Goal: Transaction & Acquisition: Book appointment/travel/reservation

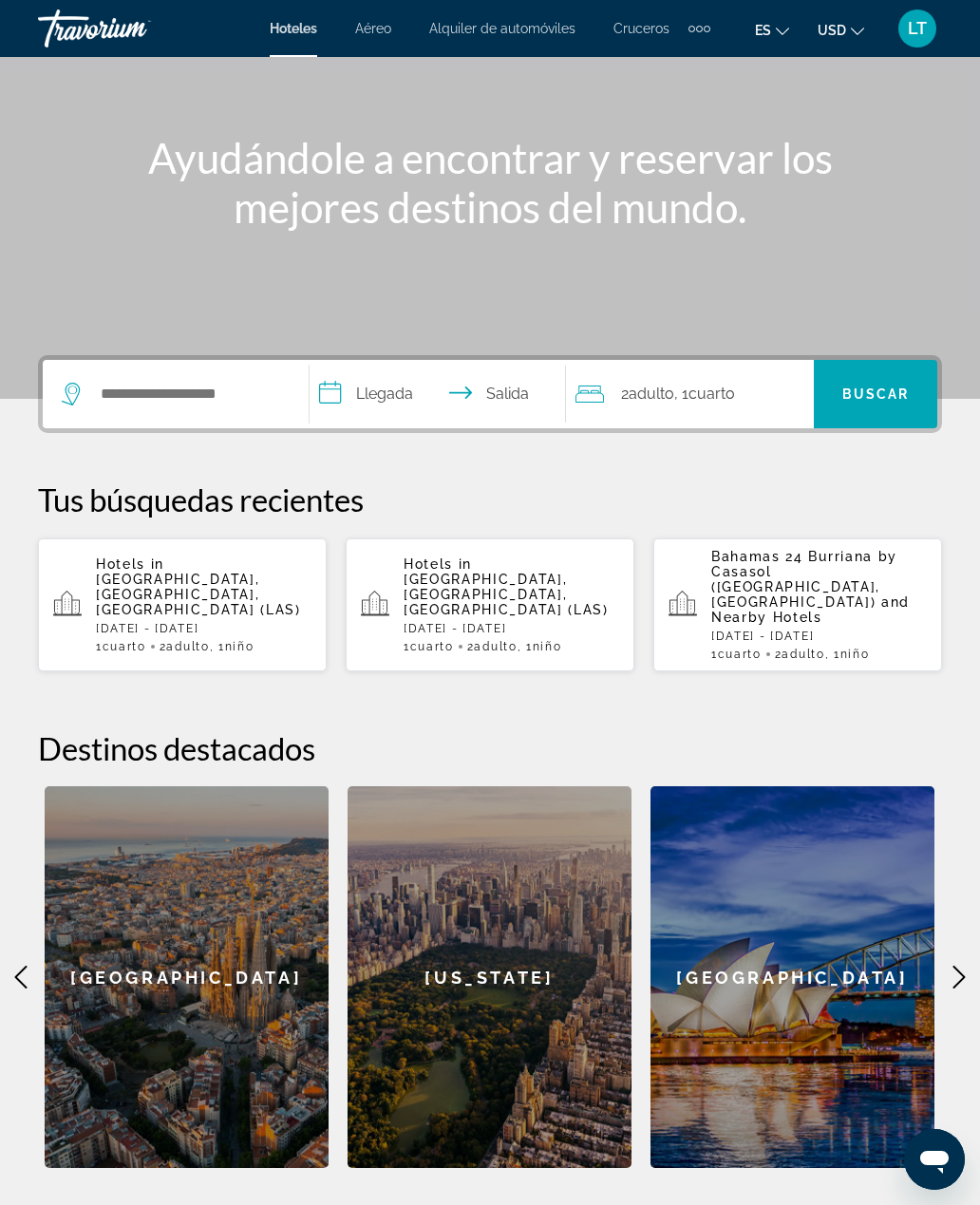
scroll to position [165, 0]
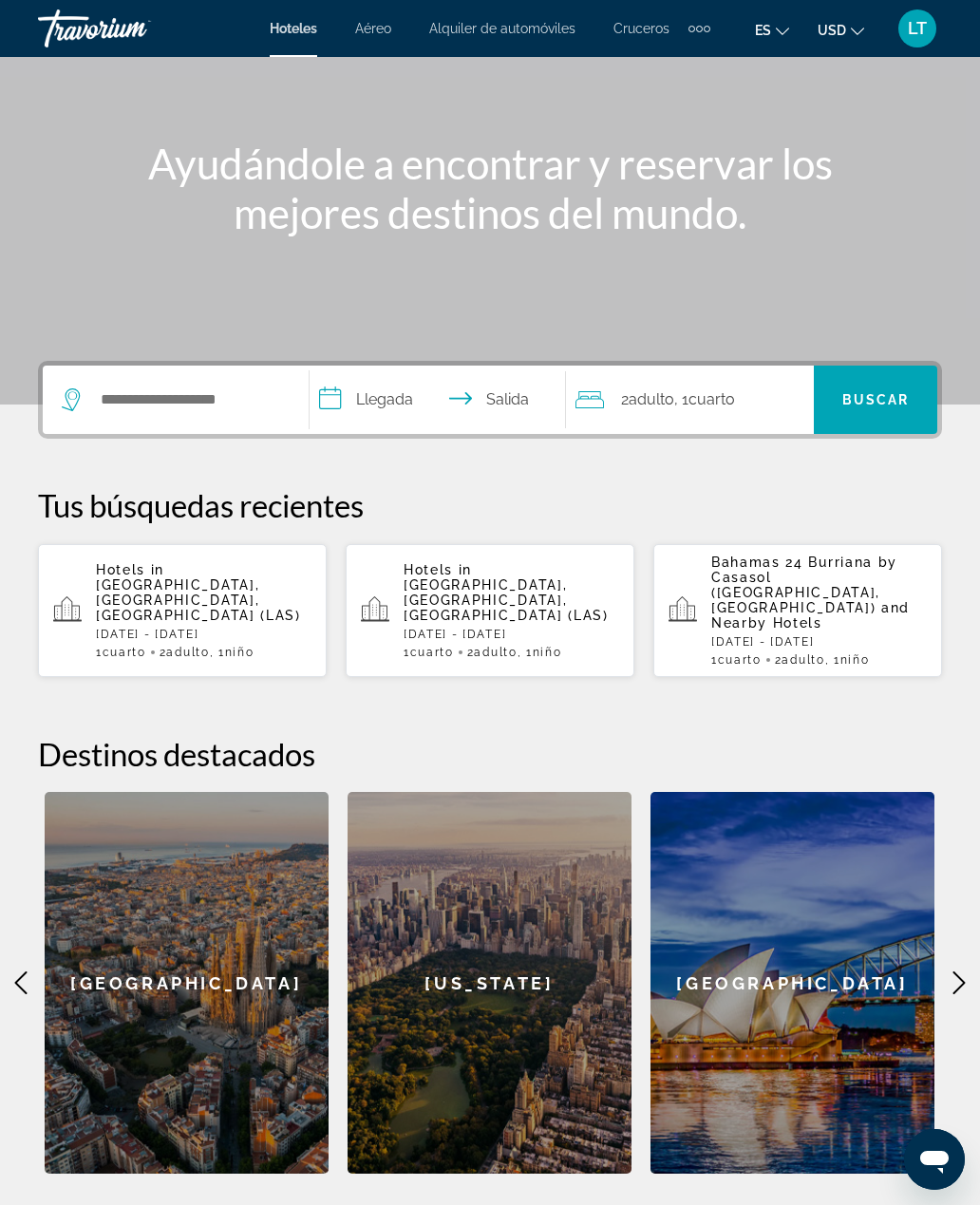
click at [953, 972] on icon "Main content" at bounding box center [960, 983] width 23 height 23
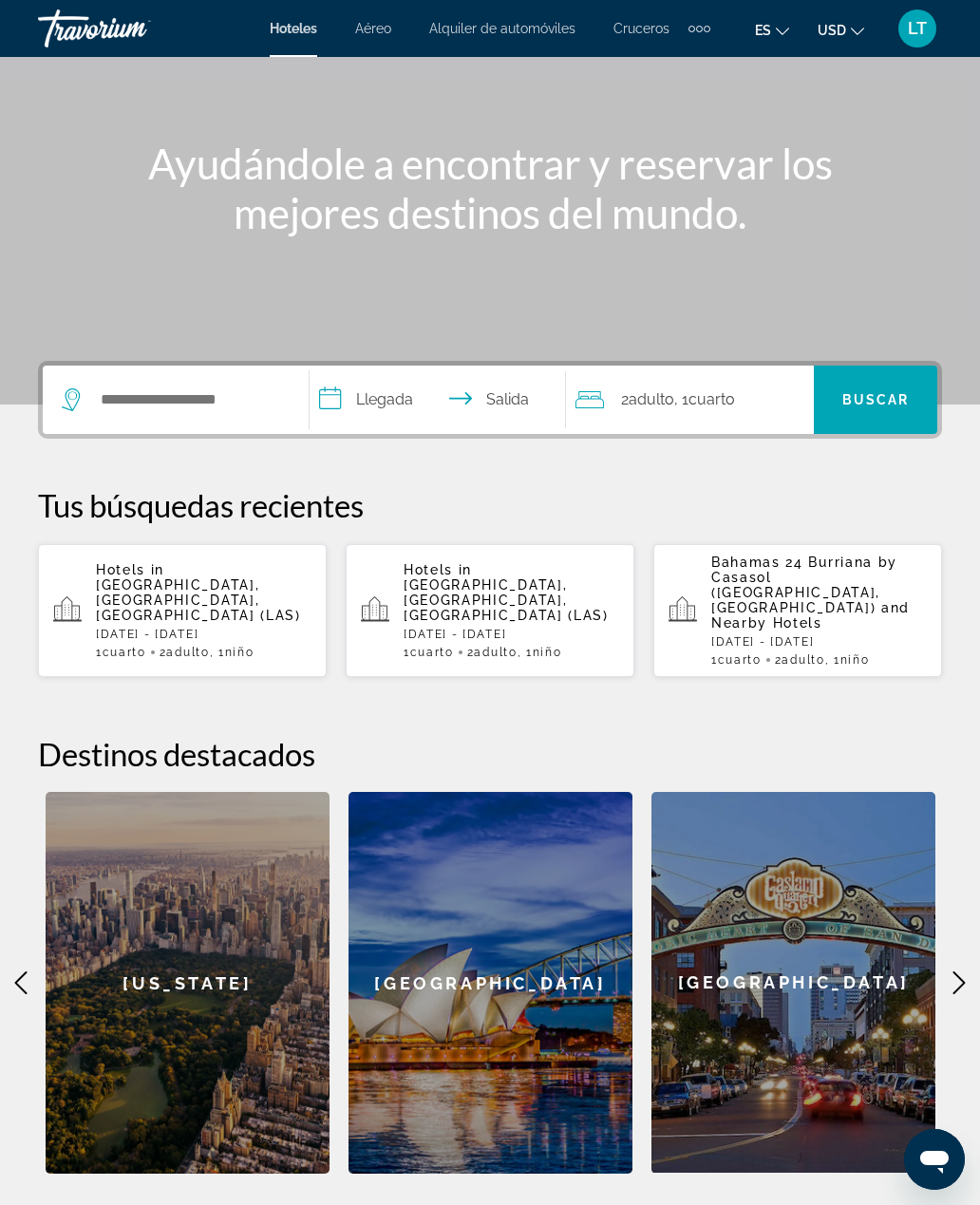
click at [963, 972] on icon "Main content" at bounding box center [960, 983] width 23 height 23
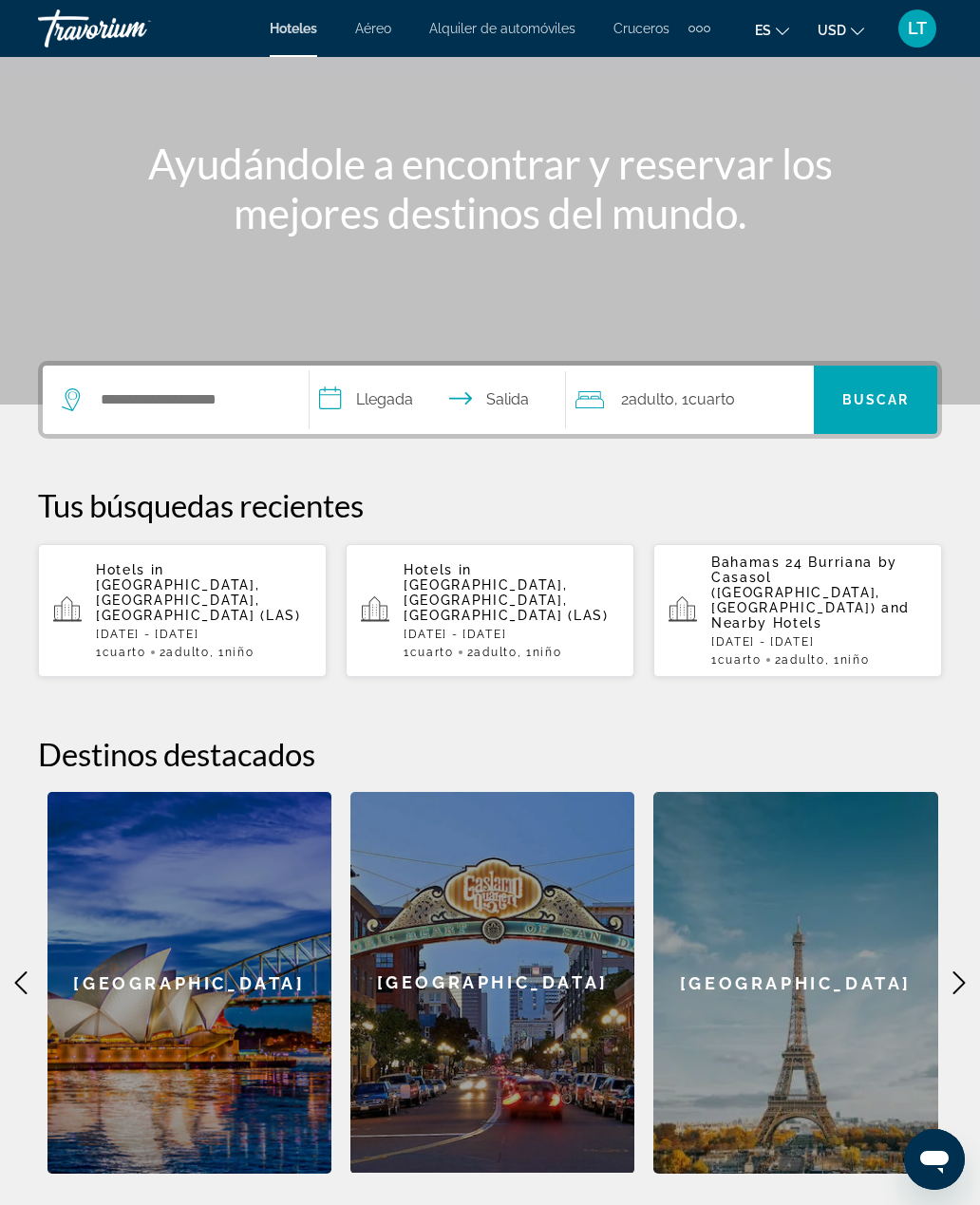
click at [960, 972] on icon "Main content" at bounding box center [959, 983] width 13 height 23
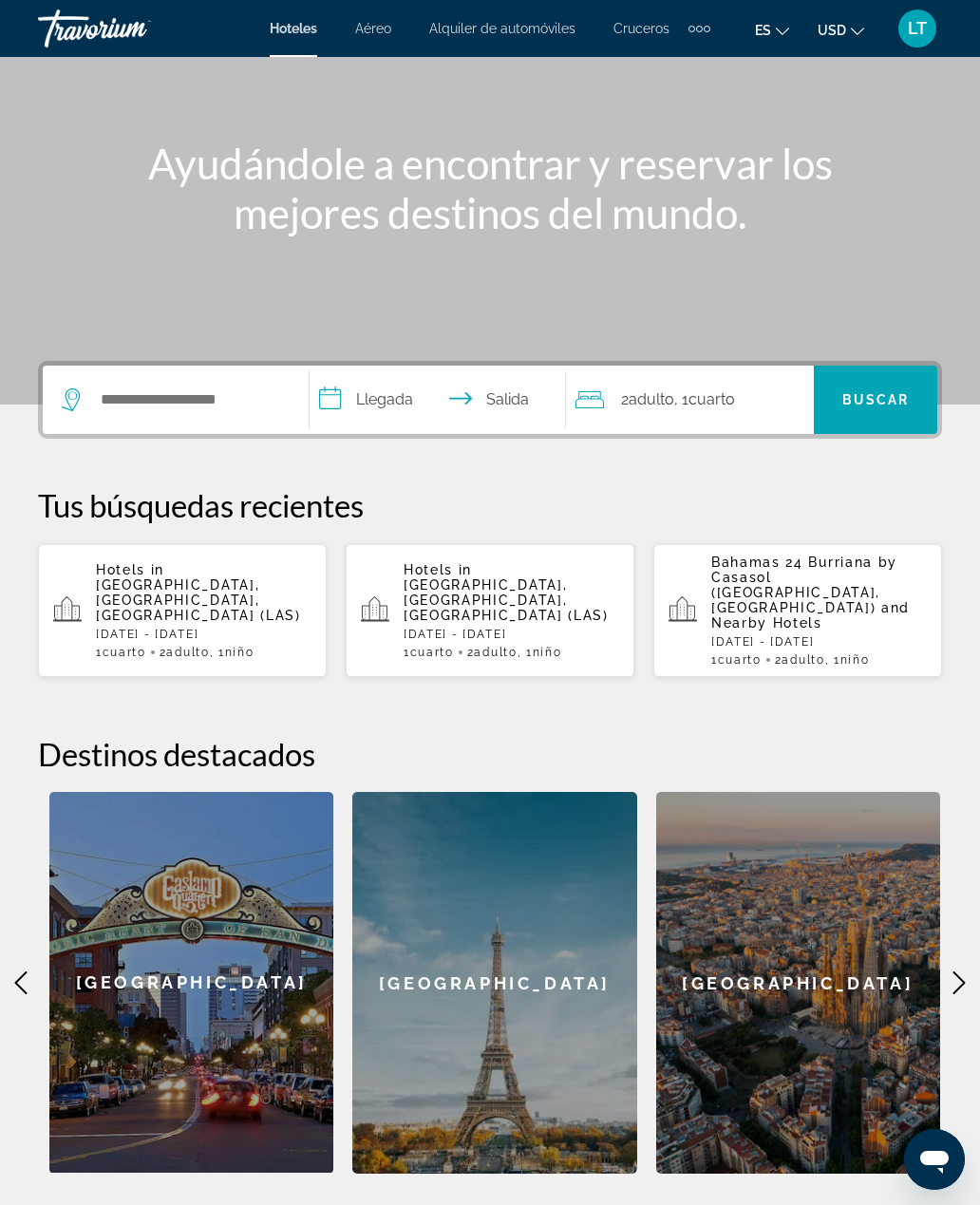
click at [964, 972] on icon "Main content" at bounding box center [960, 983] width 23 height 23
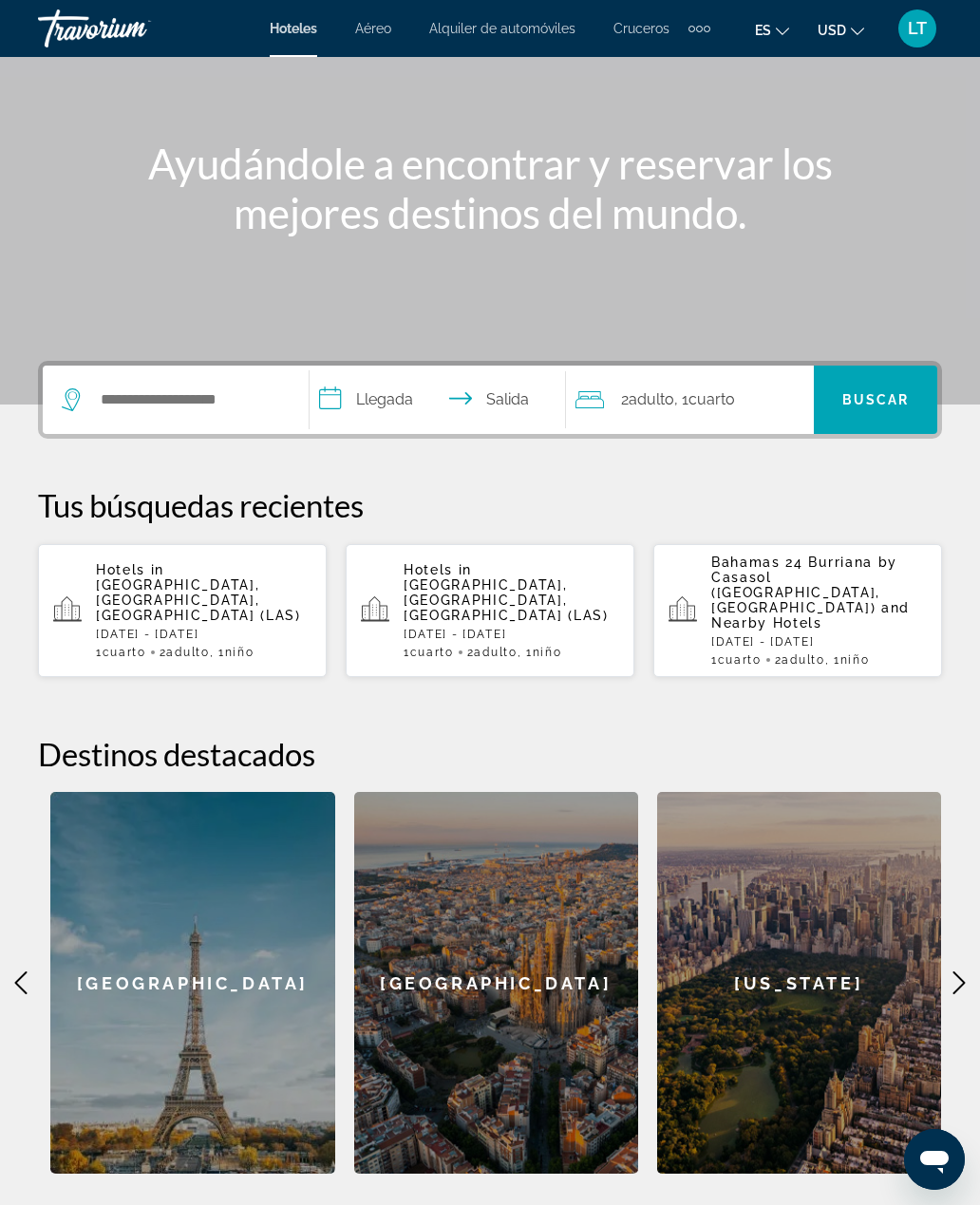
click at [963, 972] on icon "Main content" at bounding box center [960, 983] width 23 height 23
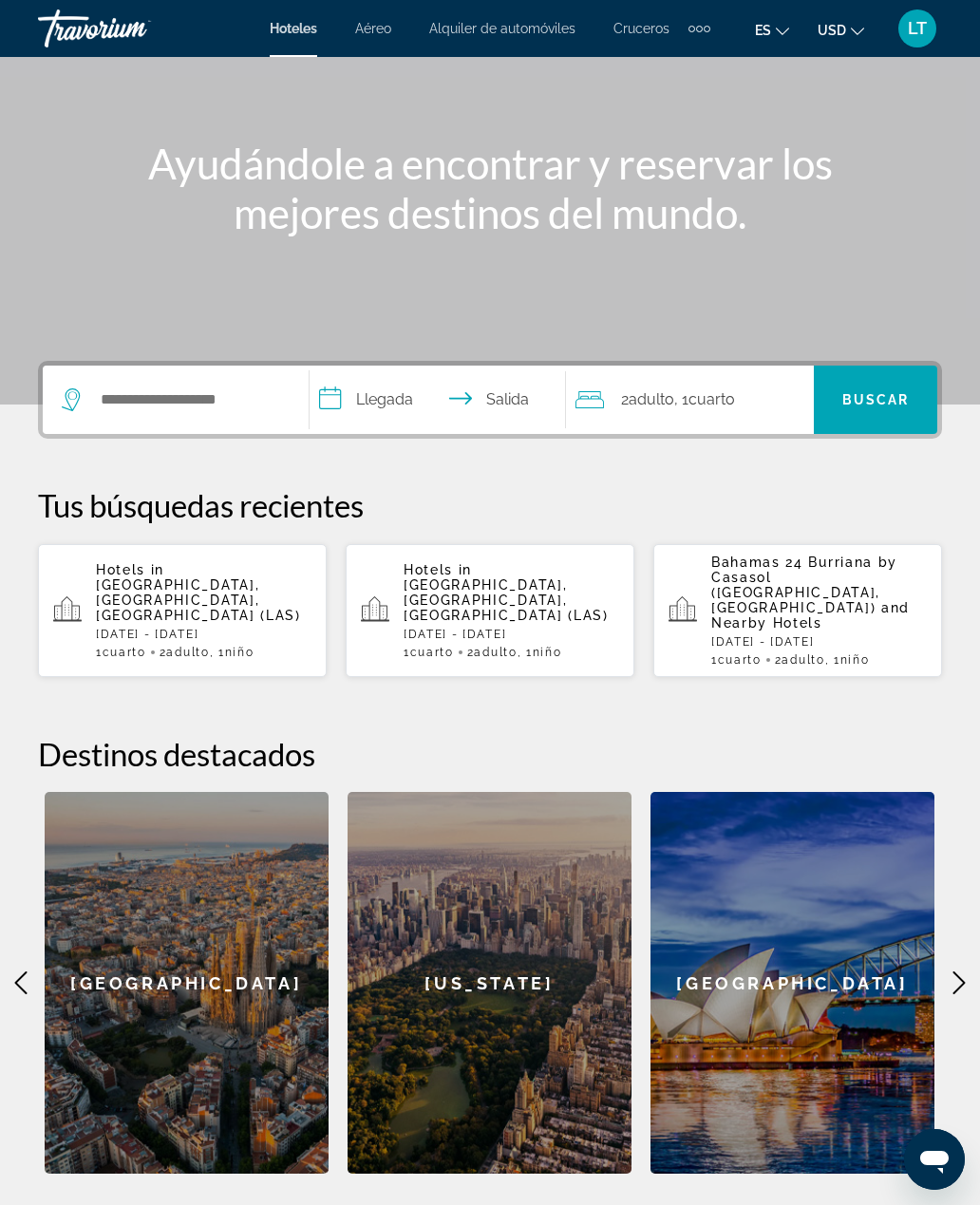
click at [963, 972] on icon "Main content" at bounding box center [960, 983] width 23 height 23
click at [966, 972] on icon "Main content" at bounding box center [960, 983] width 23 height 23
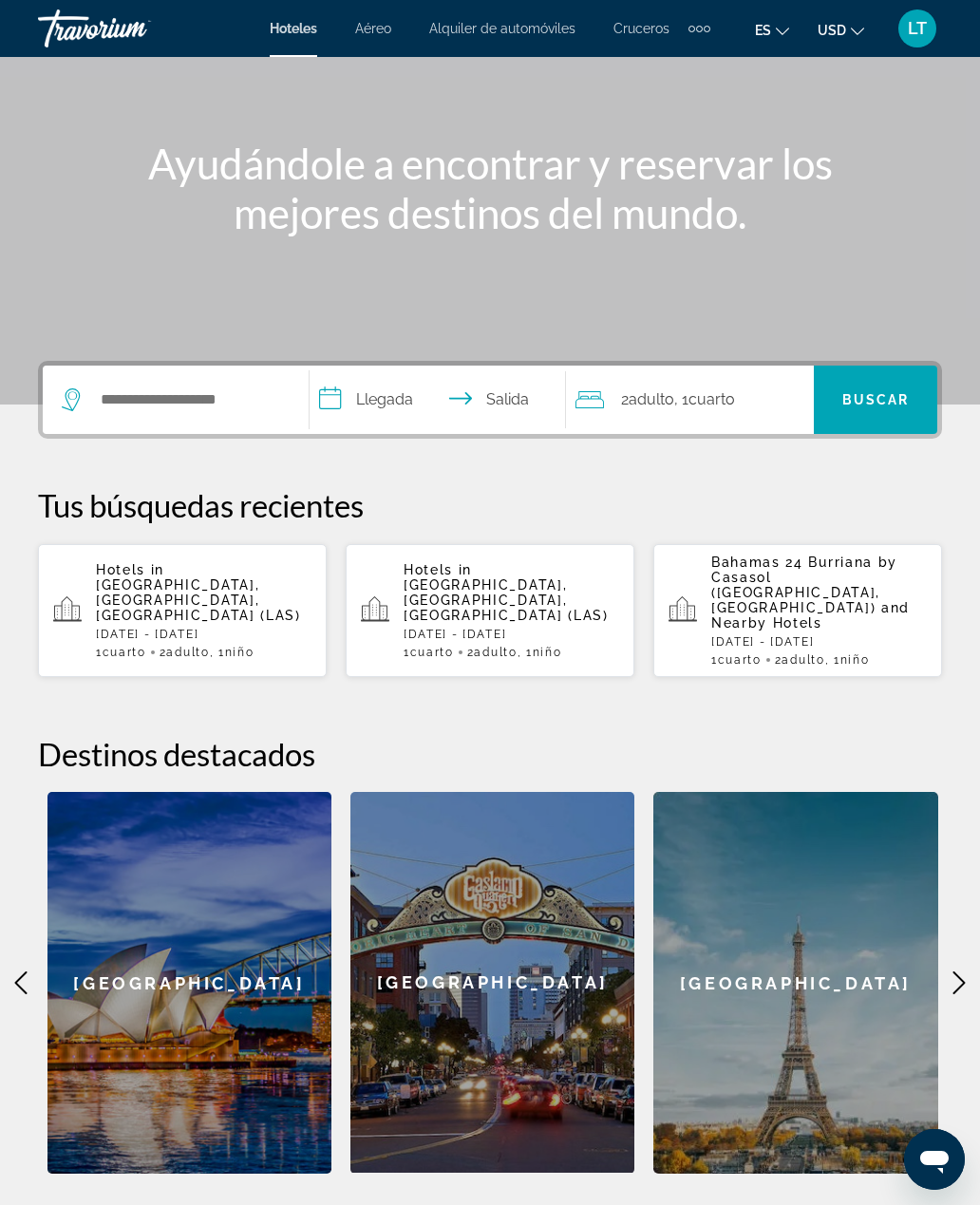
click at [958, 972] on icon "Main content" at bounding box center [960, 983] width 23 height 23
click at [968, 972] on icon "Main content" at bounding box center [960, 983] width 23 height 23
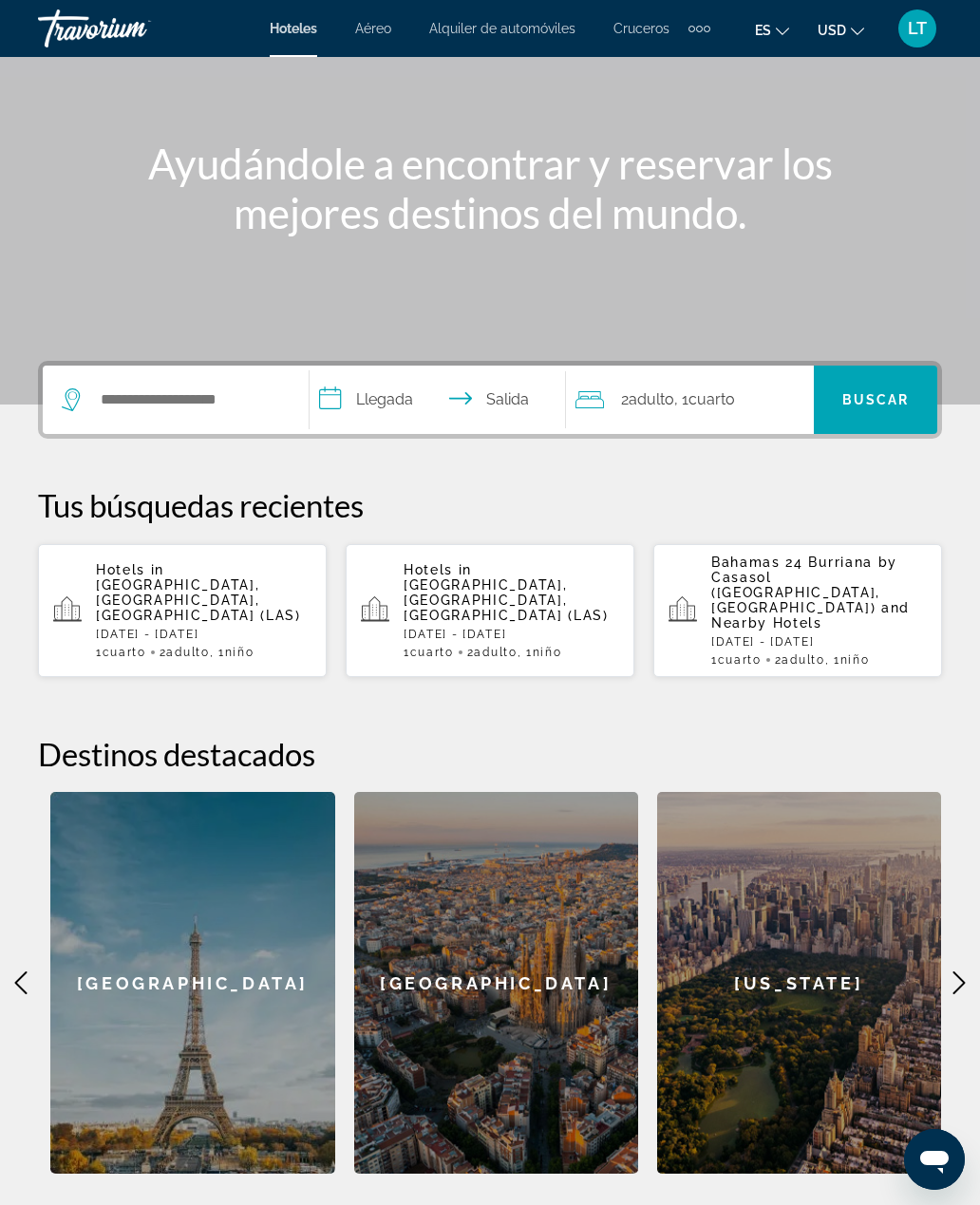
click at [965, 972] on icon "Main content" at bounding box center [960, 983] width 23 height 23
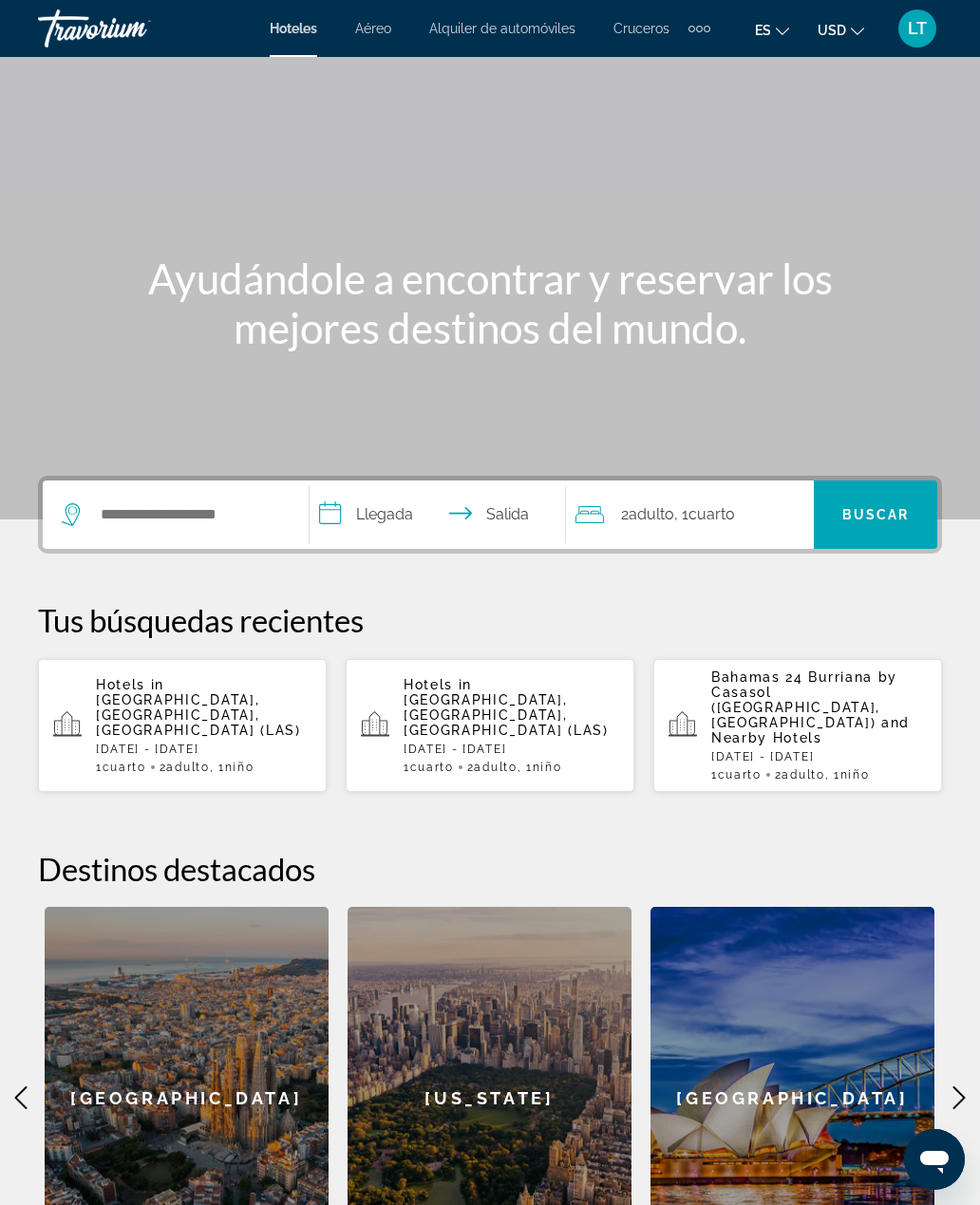
scroll to position [0, 0]
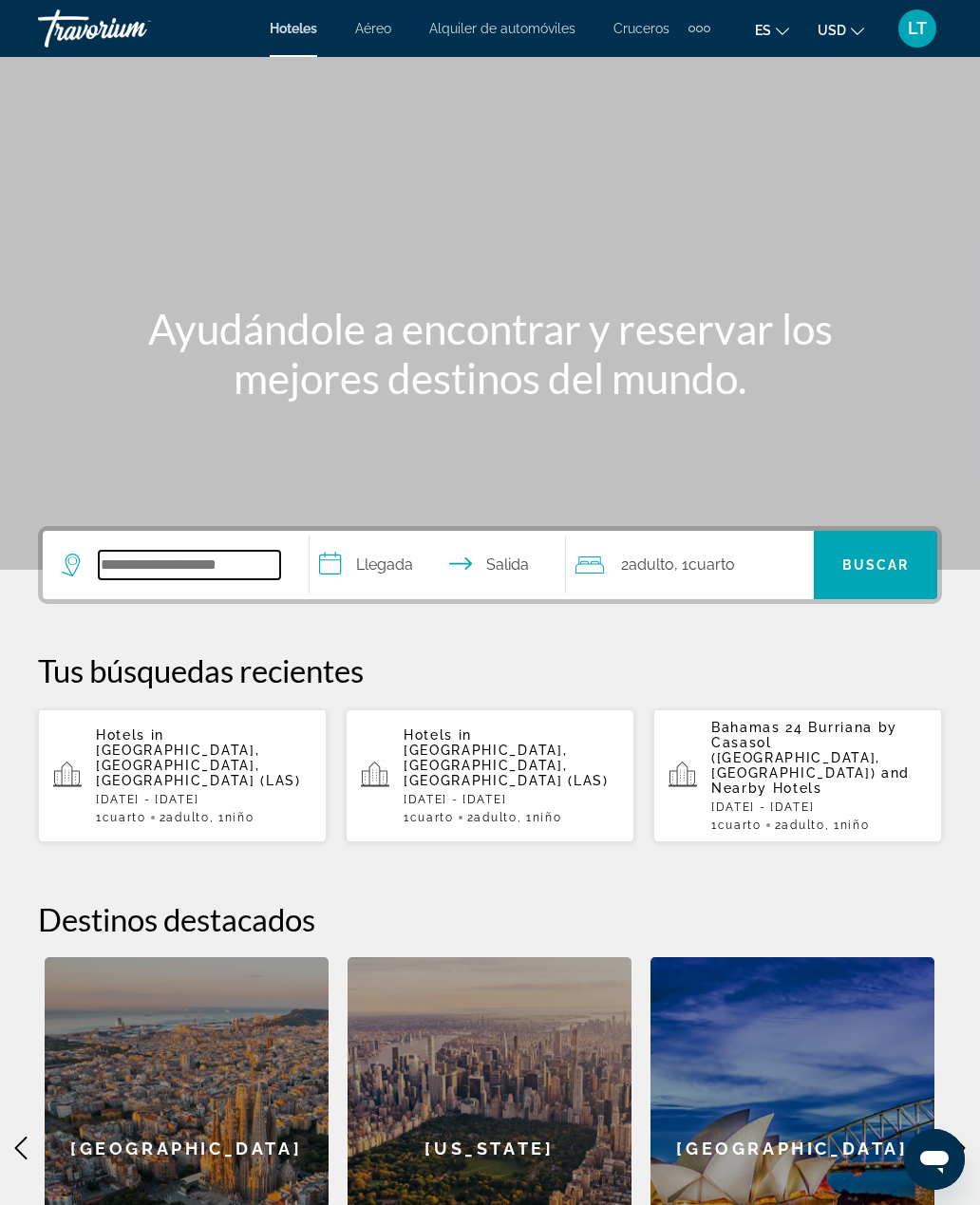
click at [210, 580] on input "Search widget" at bounding box center [189, 565] width 181 height 29
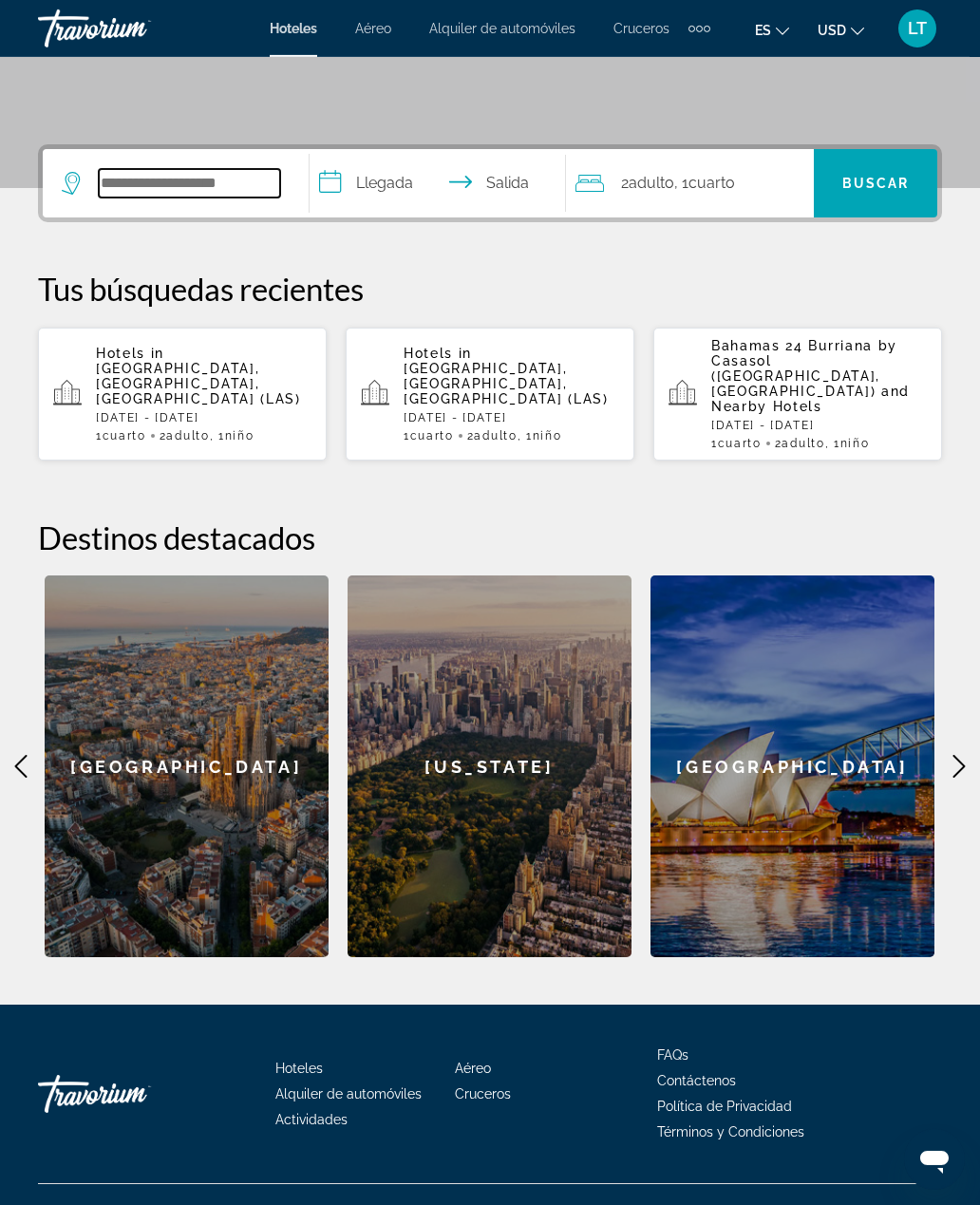
scroll to position [370, 0]
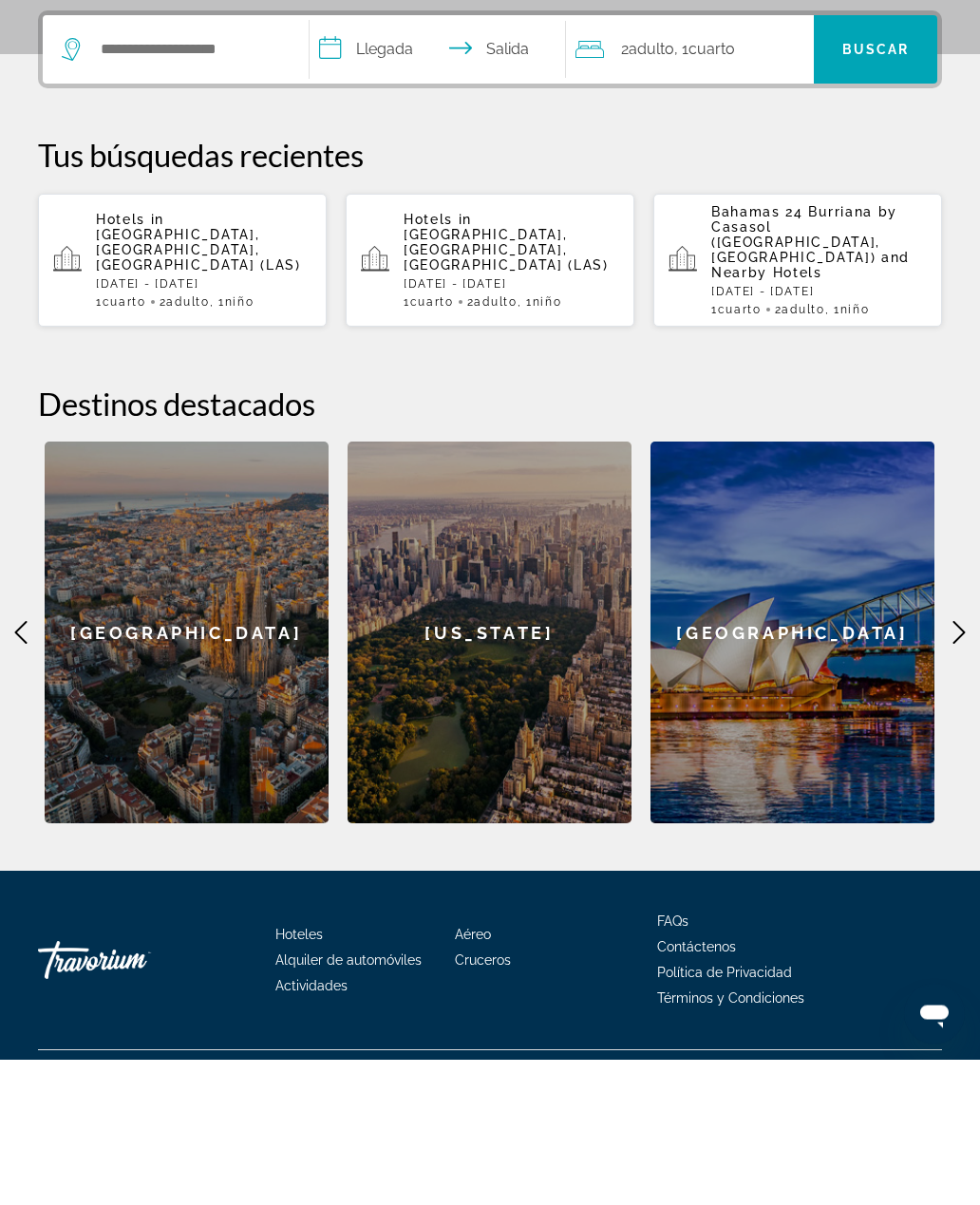
click at [965, 768] on icon "Main content" at bounding box center [959, 780] width 13 height 23
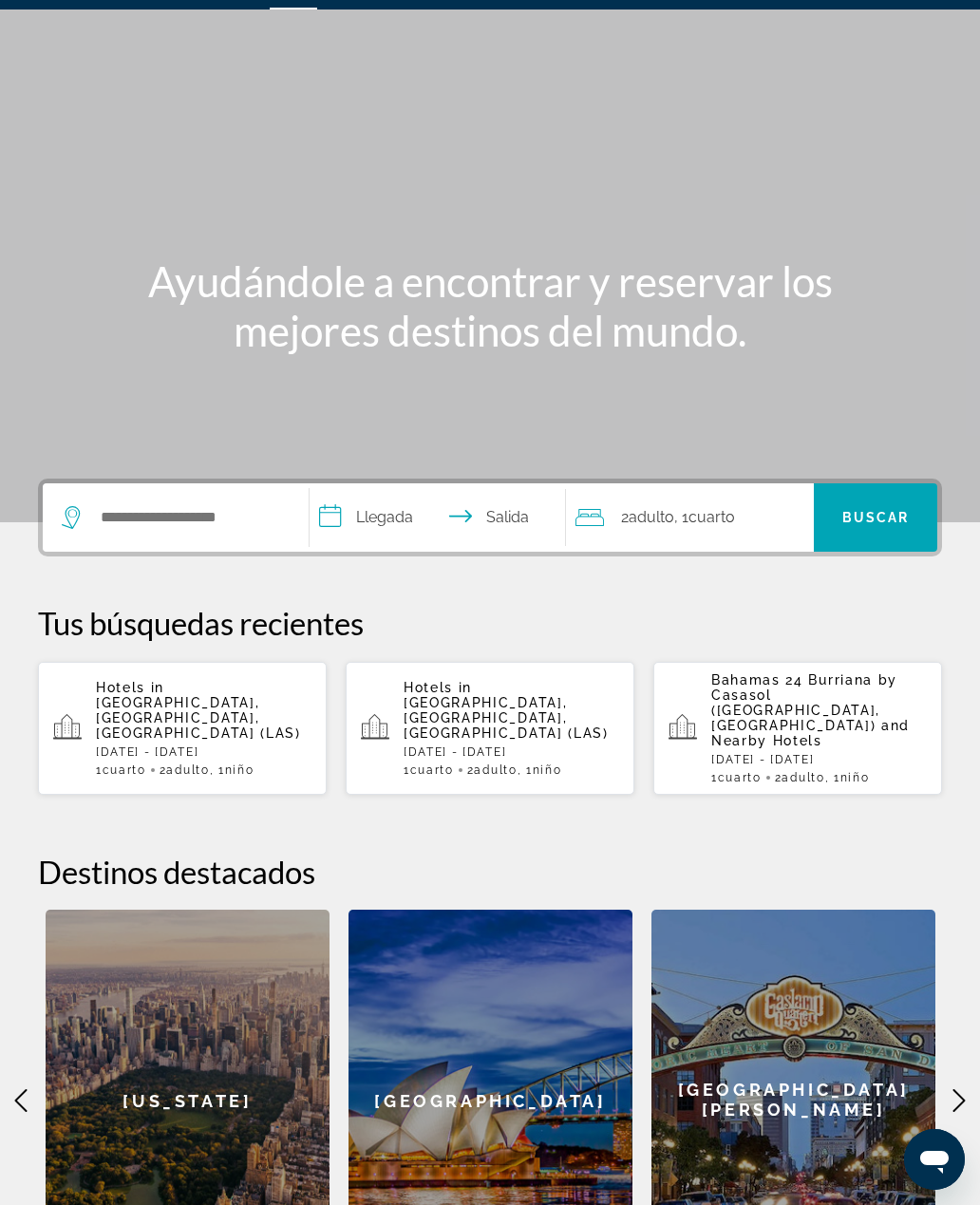
scroll to position [0, 0]
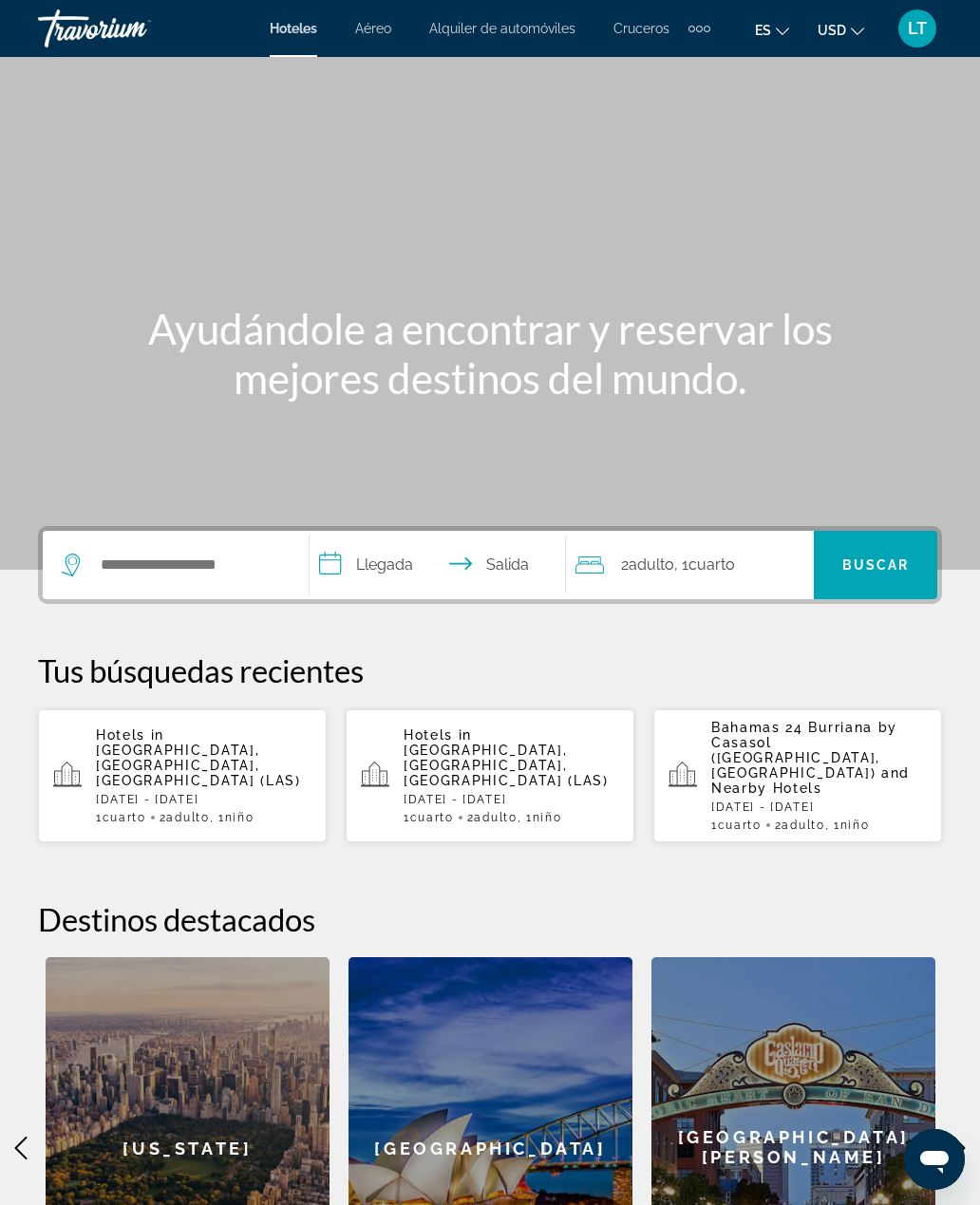
click at [28, 1137] on icon "Main content" at bounding box center [21, 1149] width 23 height 23
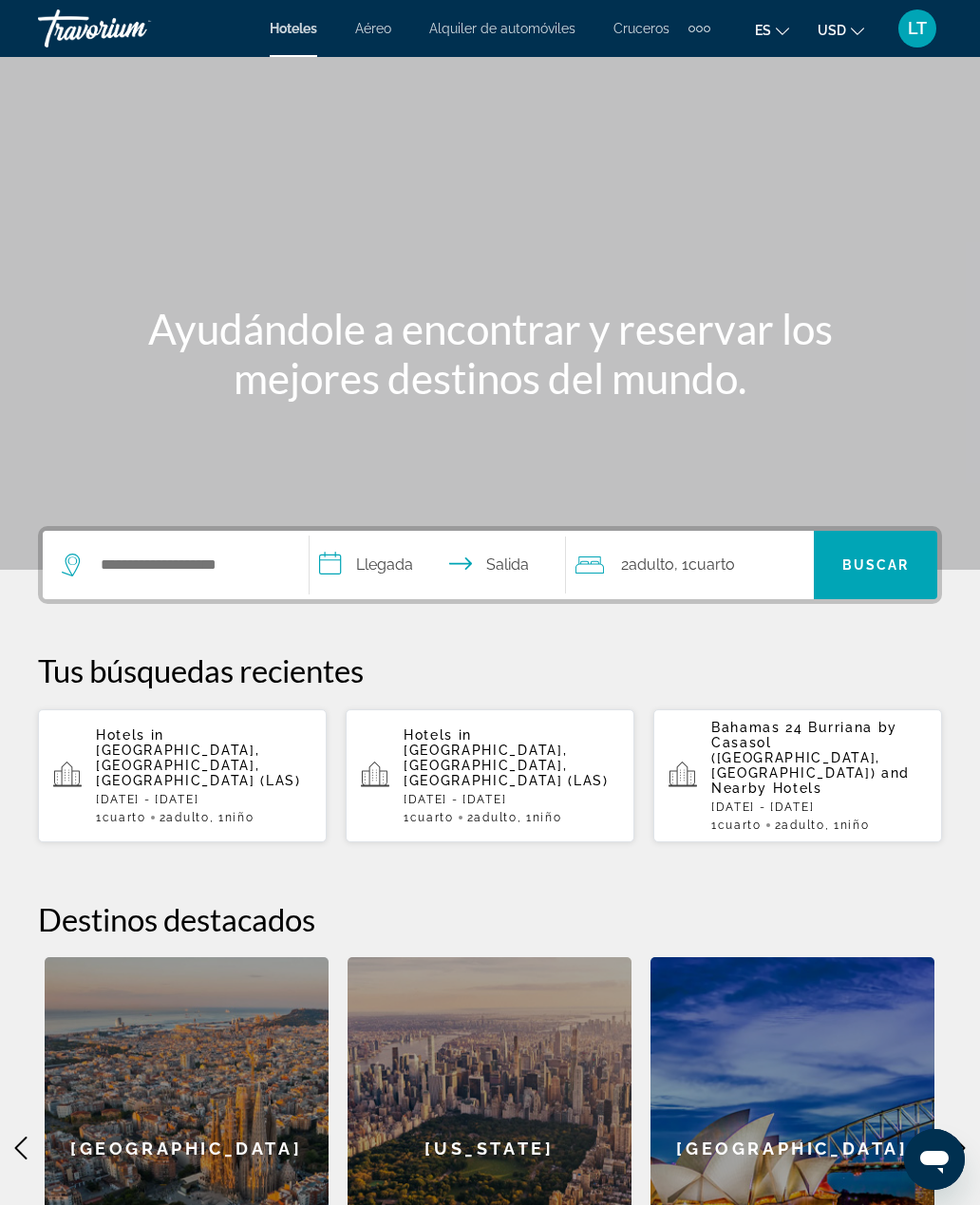
click at [14, 1137] on icon "Main content" at bounding box center [21, 1149] width 23 height 23
